Goal: Check status: Check status

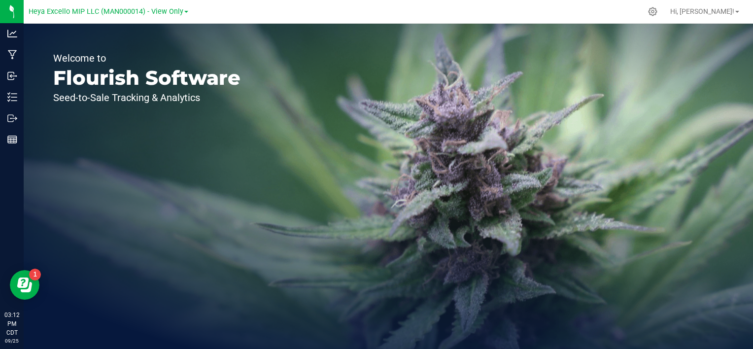
click at [172, 17] on div "Heya Excello MIP LLC (MAN000014) - View Only" at bounding box center [109, 11] width 160 height 12
click at [172, 14] on span "Heya Excello MIP LLC (MAN000014) - View Only" at bounding box center [106, 11] width 155 height 9
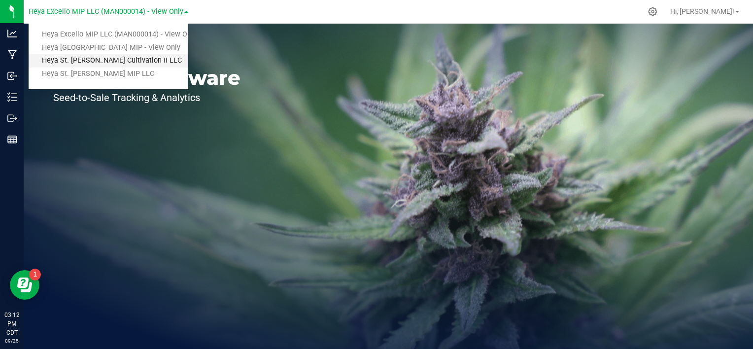
click at [132, 65] on link "Heya St. [PERSON_NAME] Cultivation II LLC" at bounding box center [109, 60] width 160 height 13
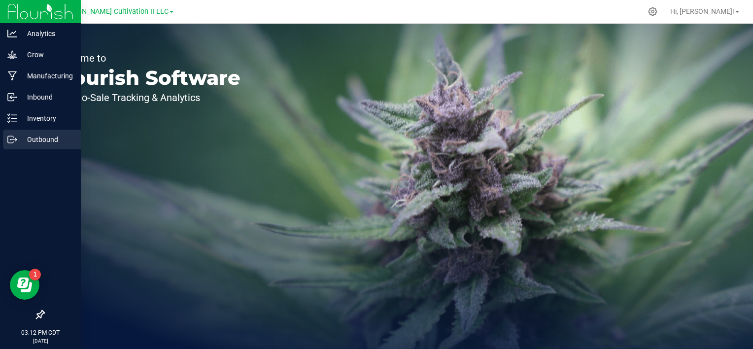
click at [35, 136] on p "Outbound" at bounding box center [46, 140] width 59 height 12
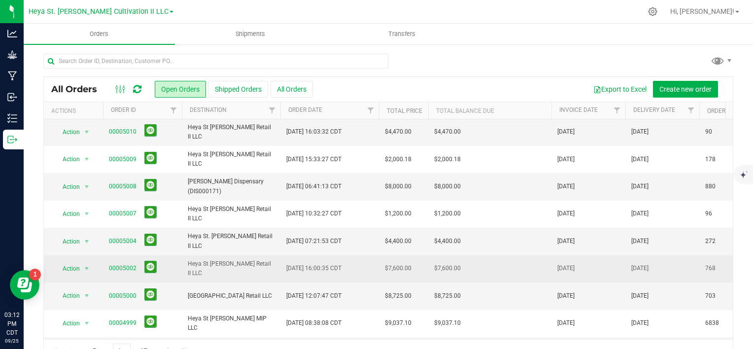
scroll to position [296, 0]
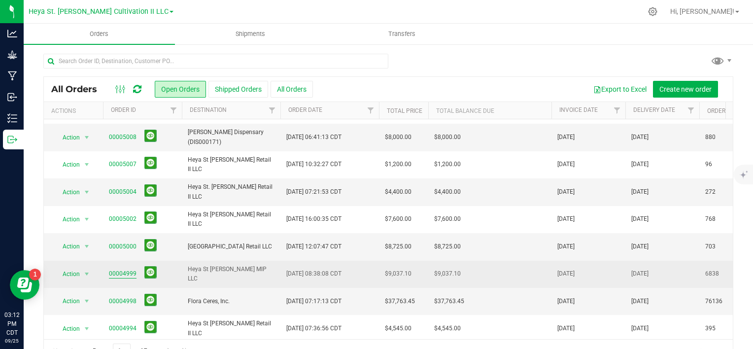
click at [126, 271] on link "00004999" at bounding box center [123, 273] width 28 height 9
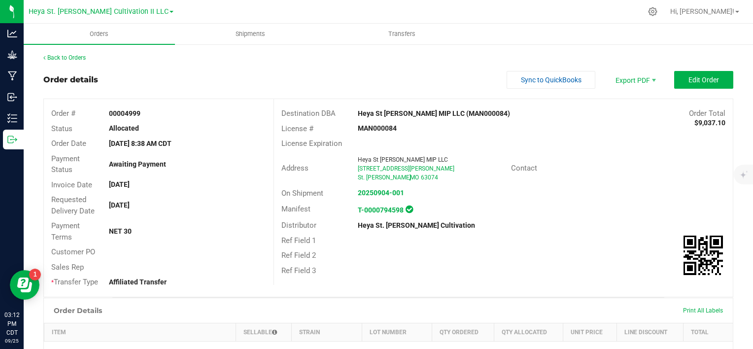
click at [65, 52] on div "Back to Orders Order details Sync to QuickBooks Export PDF Edit Order Order # 0…" at bounding box center [389, 309] width 730 height 532
click at [62, 58] on link "Back to Orders" at bounding box center [64, 57] width 42 height 7
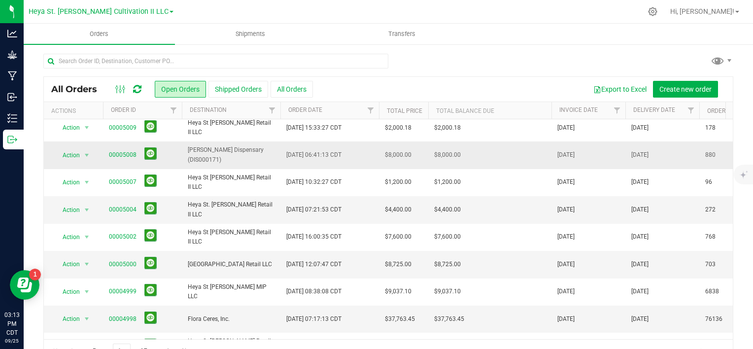
scroll to position [296, 0]
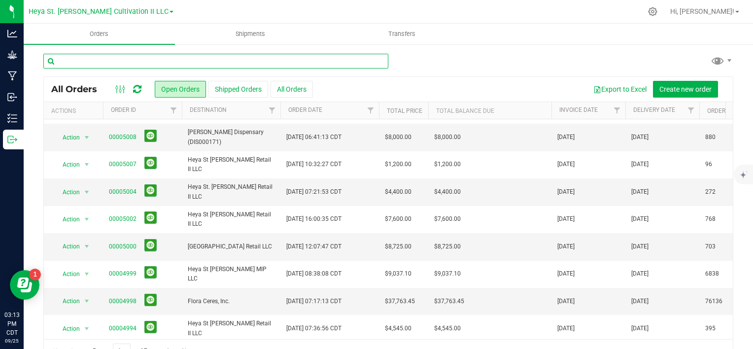
click at [116, 61] on input "text" at bounding box center [215, 61] width 345 height 15
type input "st [PERSON_NAME] mip"
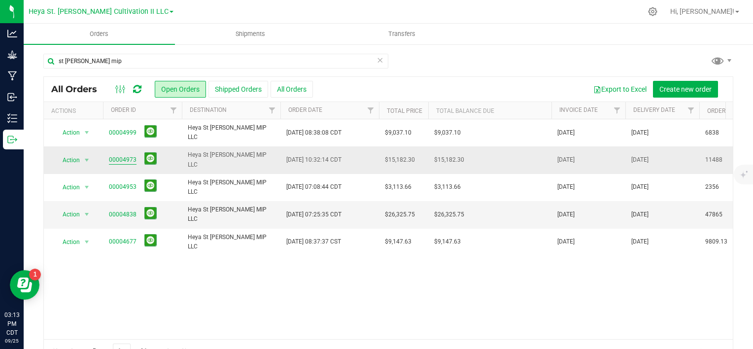
click at [123, 159] on link "00004973" at bounding box center [123, 159] width 28 height 9
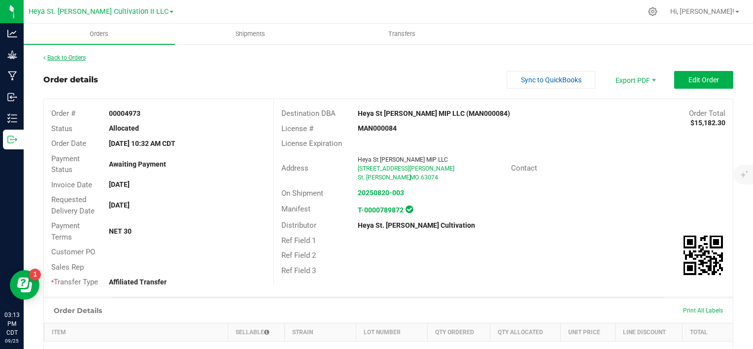
click at [68, 54] on link "Back to Orders" at bounding box center [64, 57] width 42 height 7
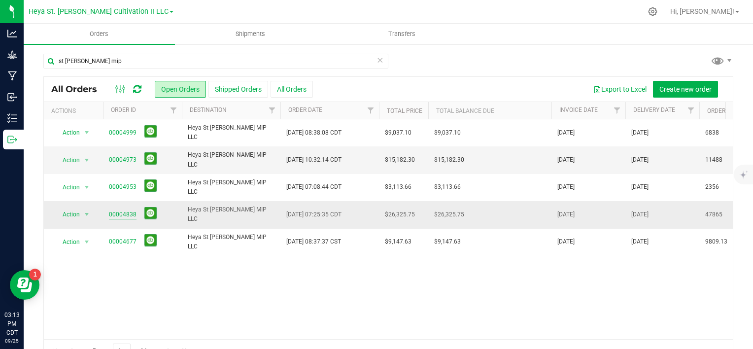
click at [122, 211] on link "00004838" at bounding box center [123, 214] width 28 height 9
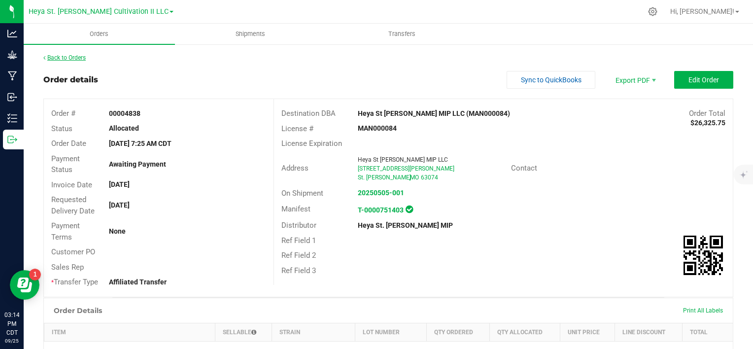
click at [57, 57] on link "Back to Orders" at bounding box center [64, 57] width 42 height 7
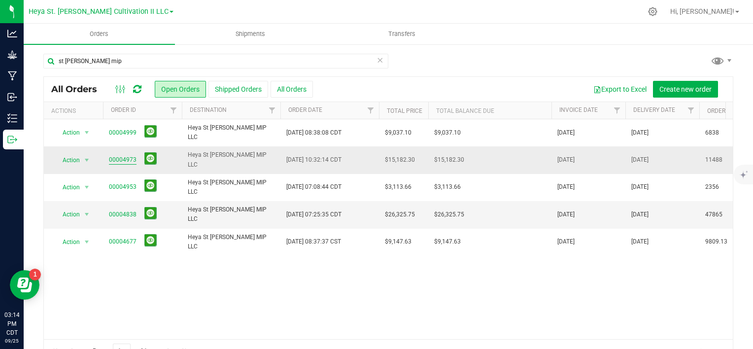
click at [126, 156] on link "00004973" at bounding box center [123, 159] width 28 height 9
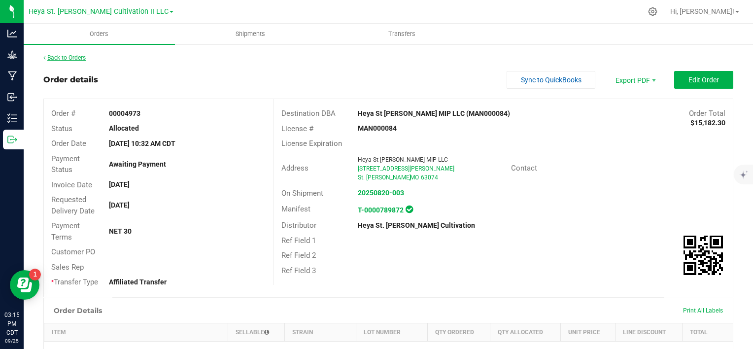
click at [80, 59] on link "Back to Orders" at bounding box center [64, 57] width 42 height 7
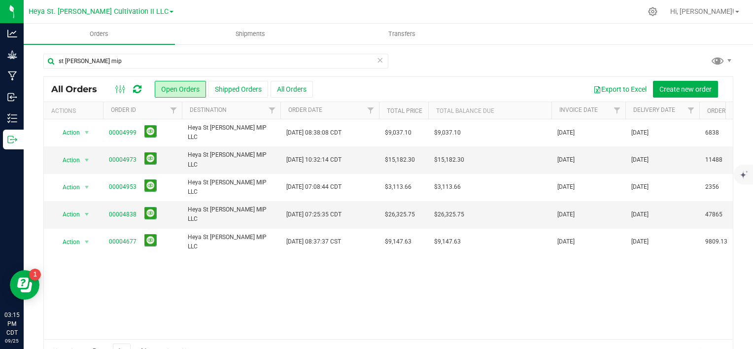
click at [377, 61] on icon at bounding box center [380, 60] width 7 height 12
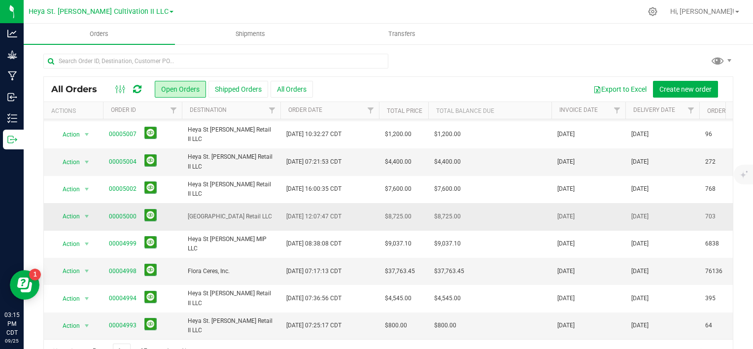
scroll to position [331, 0]
click at [146, 13] on link "Heya St. [PERSON_NAME] Cultivation II LLC" at bounding box center [101, 10] width 145 height 9
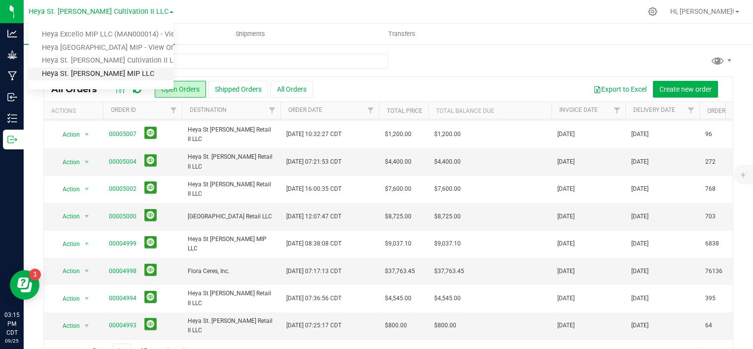
click at [116, 71] on link "Heya St. [PERSON_NAME] MIP LLC" at bounding box center [101, 74] width 145 height 13
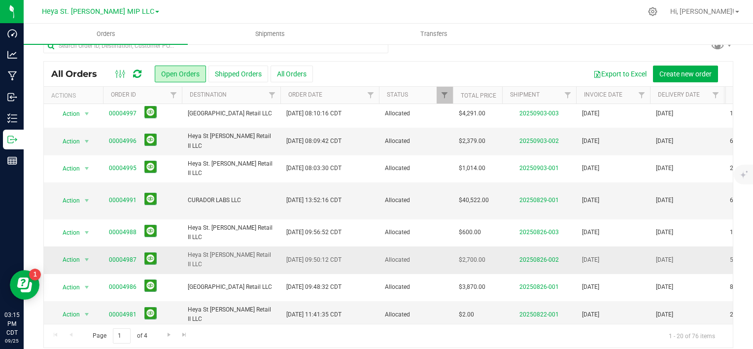
scroll to position [24, 0]
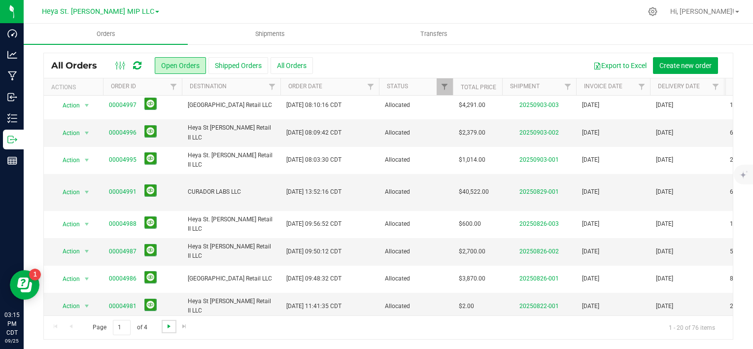
click at [166, 324] on span "Go to the next page" at bounding box center [169, 326] width 8 height 8
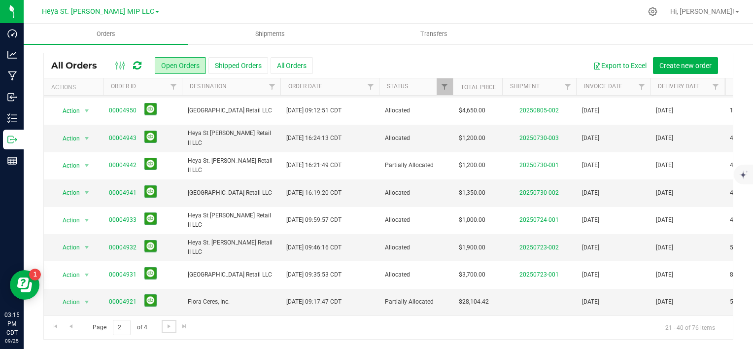
scroll to position [0, 0]
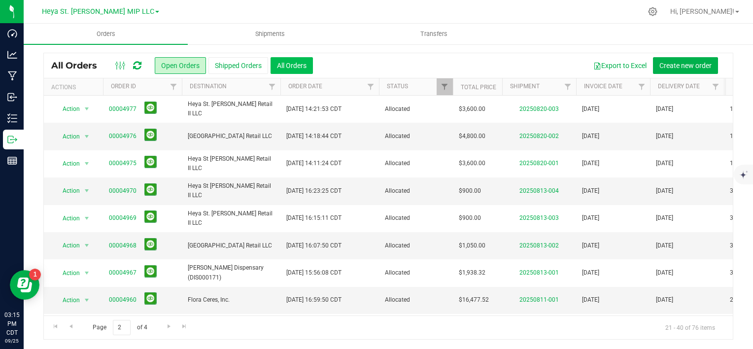
click at [293, 70] on button "All Orders" at bounding box center [292, 65] width 42 height 17
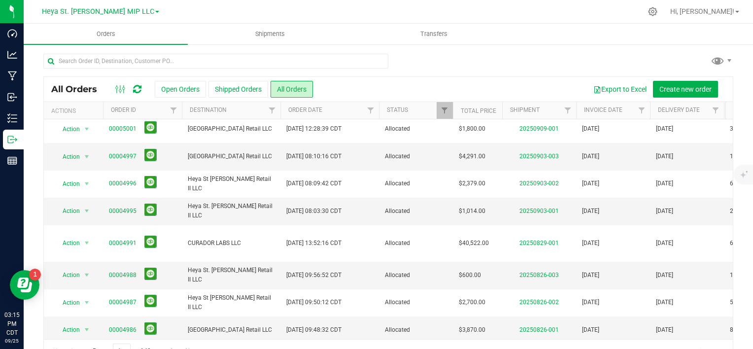
scroll to position [24, 0]
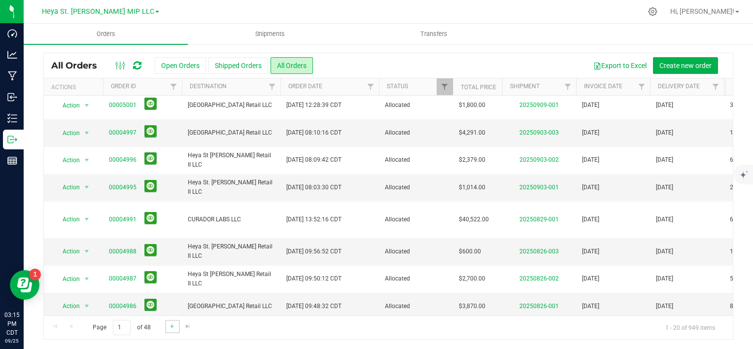
click at [166, 324] on link "Go to the next page" at bounding box center [172, 326] width 14 height 13
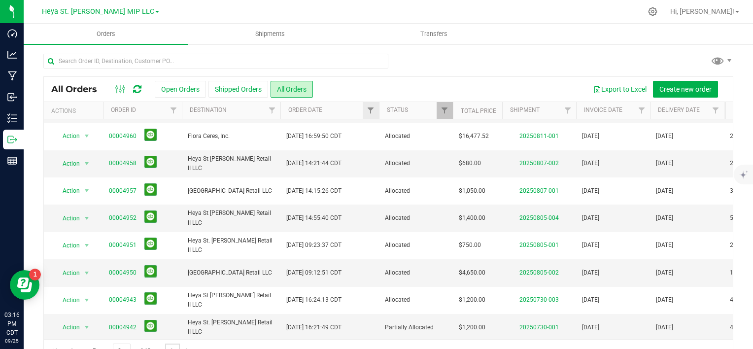
scroll to position [35, 0]
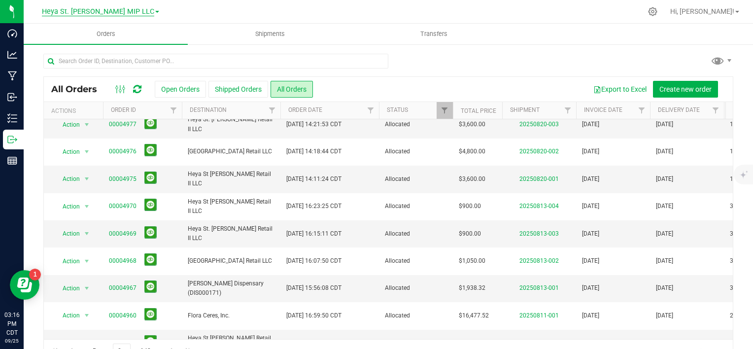
click at [132, 9] on span "Heya St. [PERSON_NAME] MIP LLC" at bounding box center [98, 11] width 112 height 9
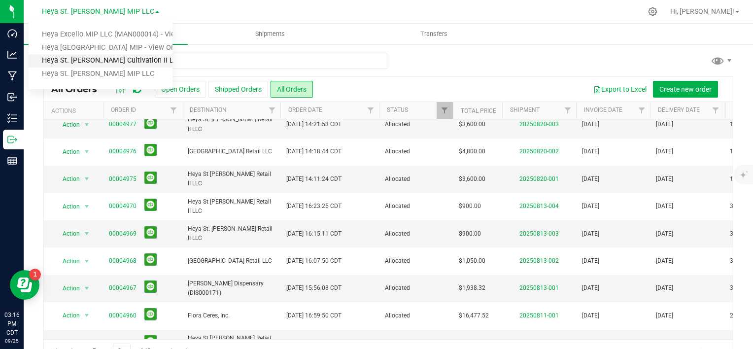
click at [113, 60] on link "Heya St. [PERSON_NAME] Cultivation II LLC" at bounding box center [101, 60] width 144 height 13
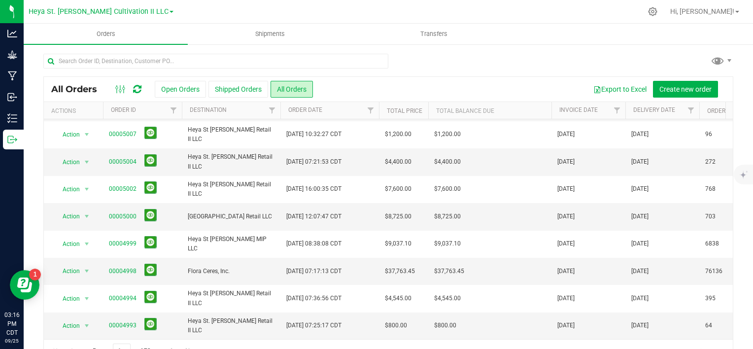
scroll to position [24, 0]
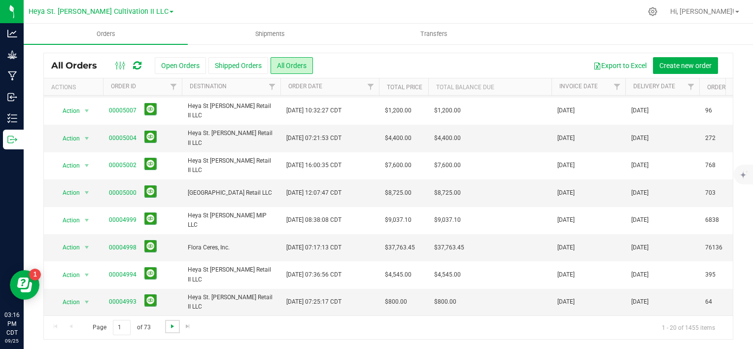
click at [173, 325] on span "Go to the next page" at bounding box center [173, 326] width 8 height 8
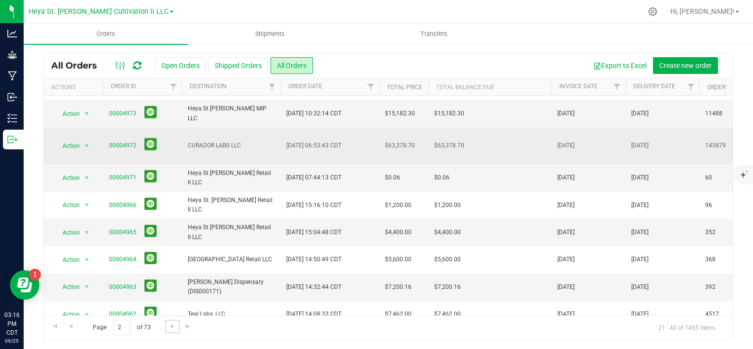
scroll to position [246, 0]
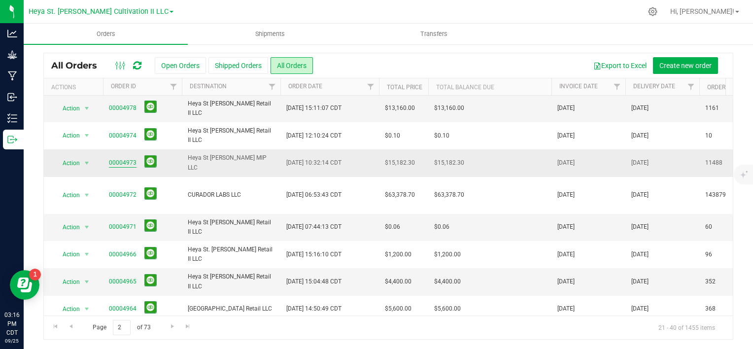
click at [120, 160] on link "00004973" at bounding box center [123, 162] width 28 height 9
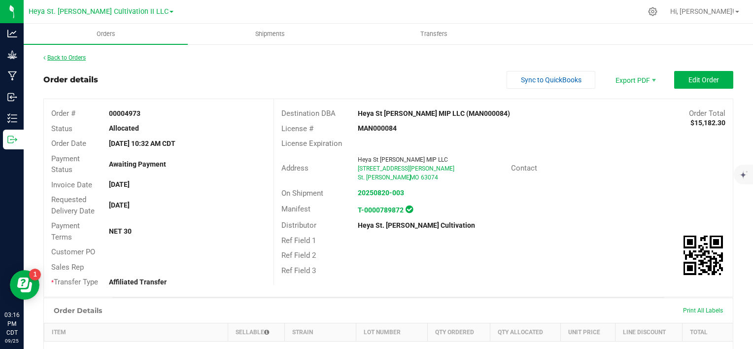
click at [52, 55] on link "Back to Orders" at bounding box center [64, 57] width 42 height 7
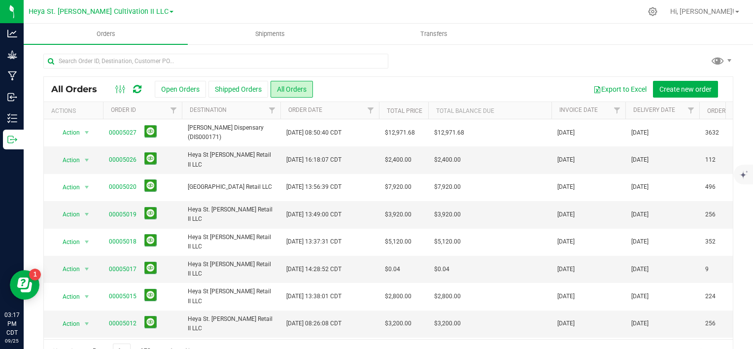
click at [478, 75] on div at bounding box center [388, 65] width 690 height 23
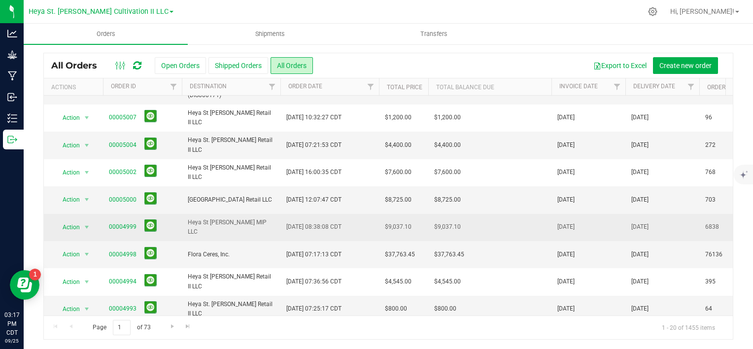
scroll to position [331, 0]
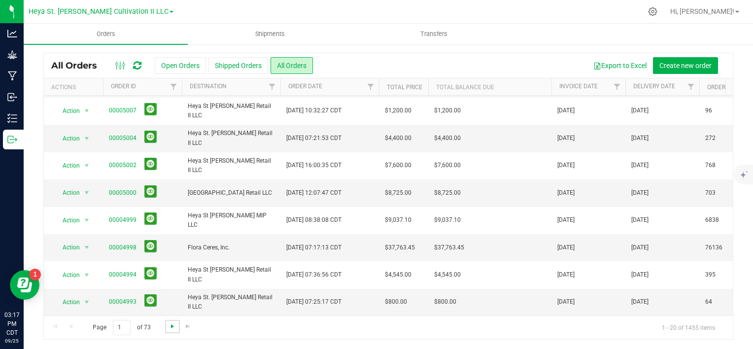
click at [170, 326] on span "Go to the next page" at bounding box center [173, 326] width 8 height 8
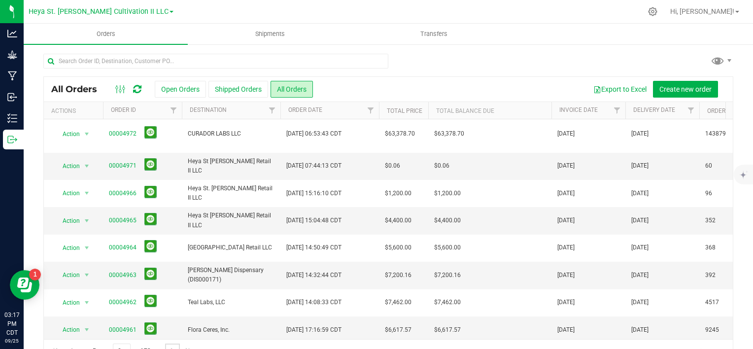
scroll to position [24, 0]
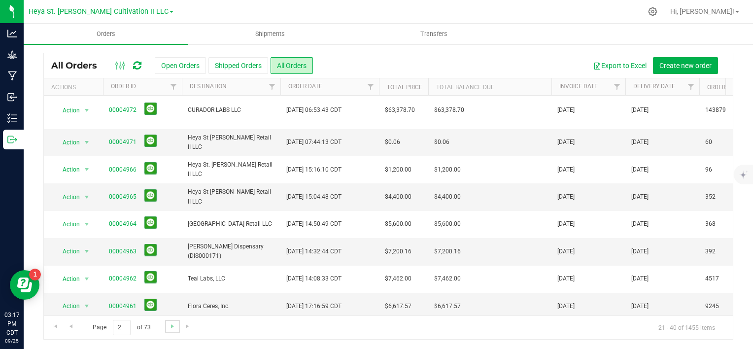
click at [167, 324] on link "Go to the next page" at bounding box center [172, 326] width 14 height 13
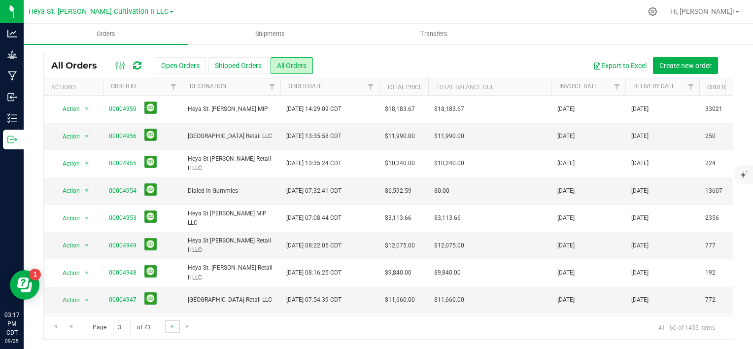
scroll to position [49, 0]
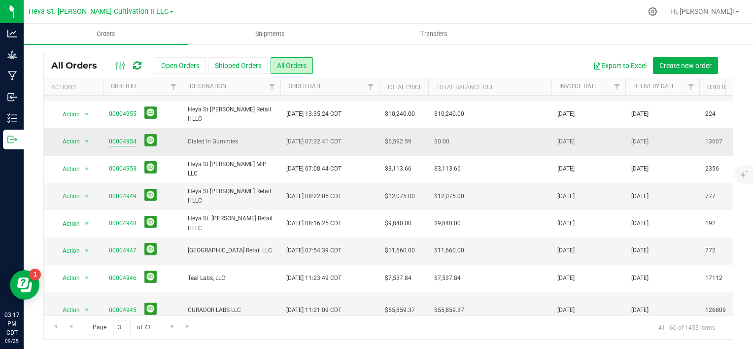
click at [114, 138] on link "00004954" at bounding box center [123, 141] width 28 height 9
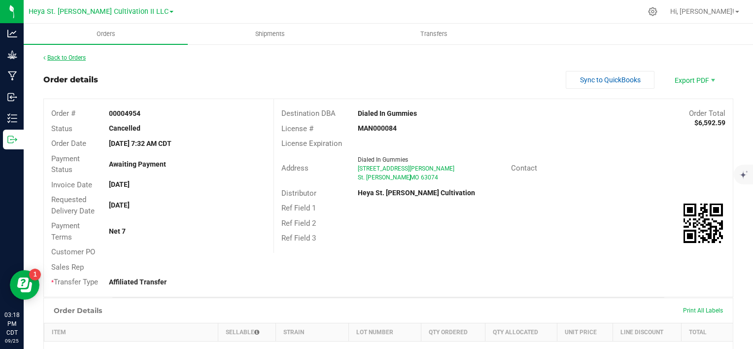
click at [49, 56] on link "Back to Orders" at bounding box center [64, 57] width 42 height 7
